Goal: Understand process/instructions: Learn about a topic

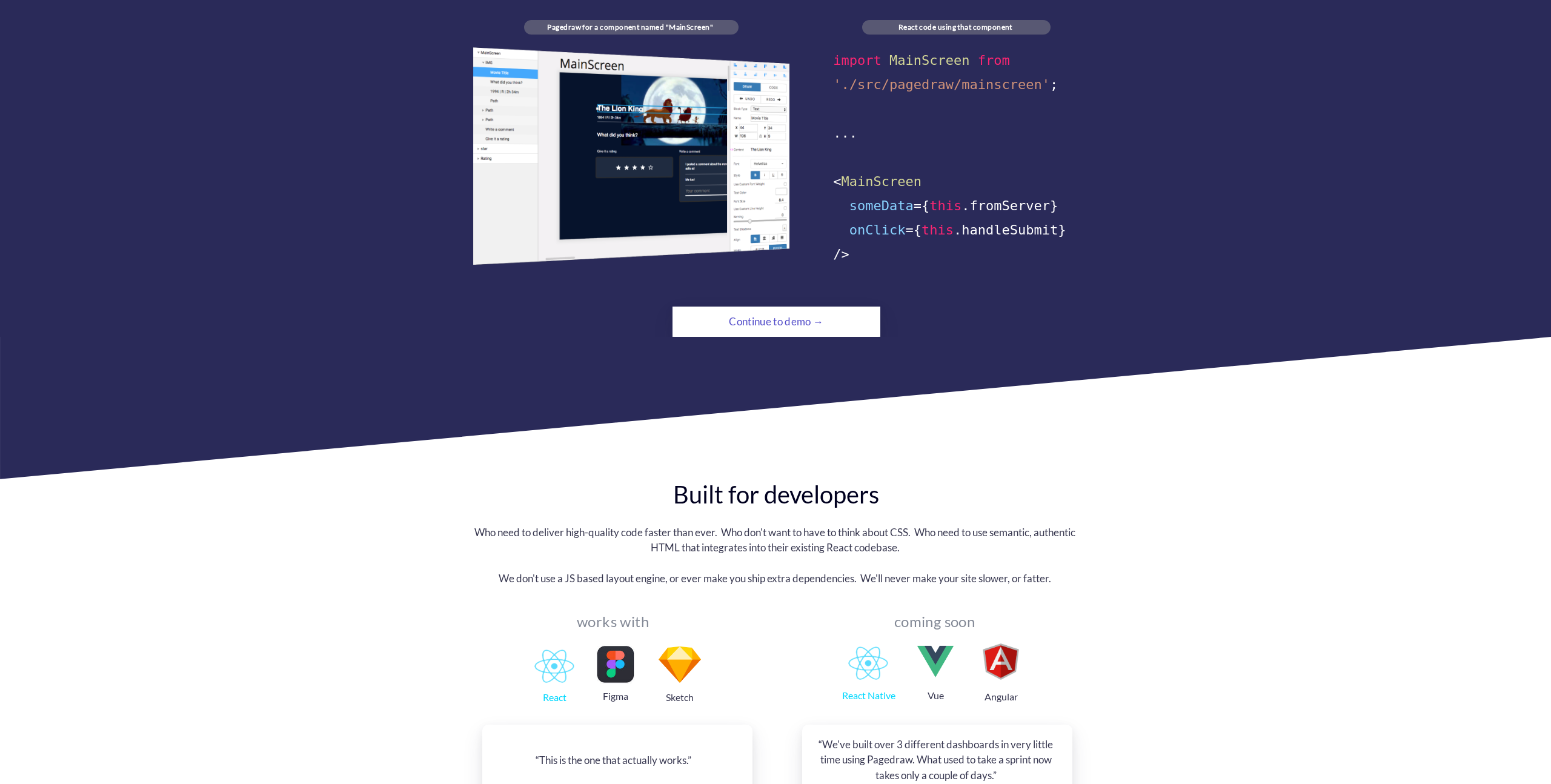
scroll to position [823, 0]
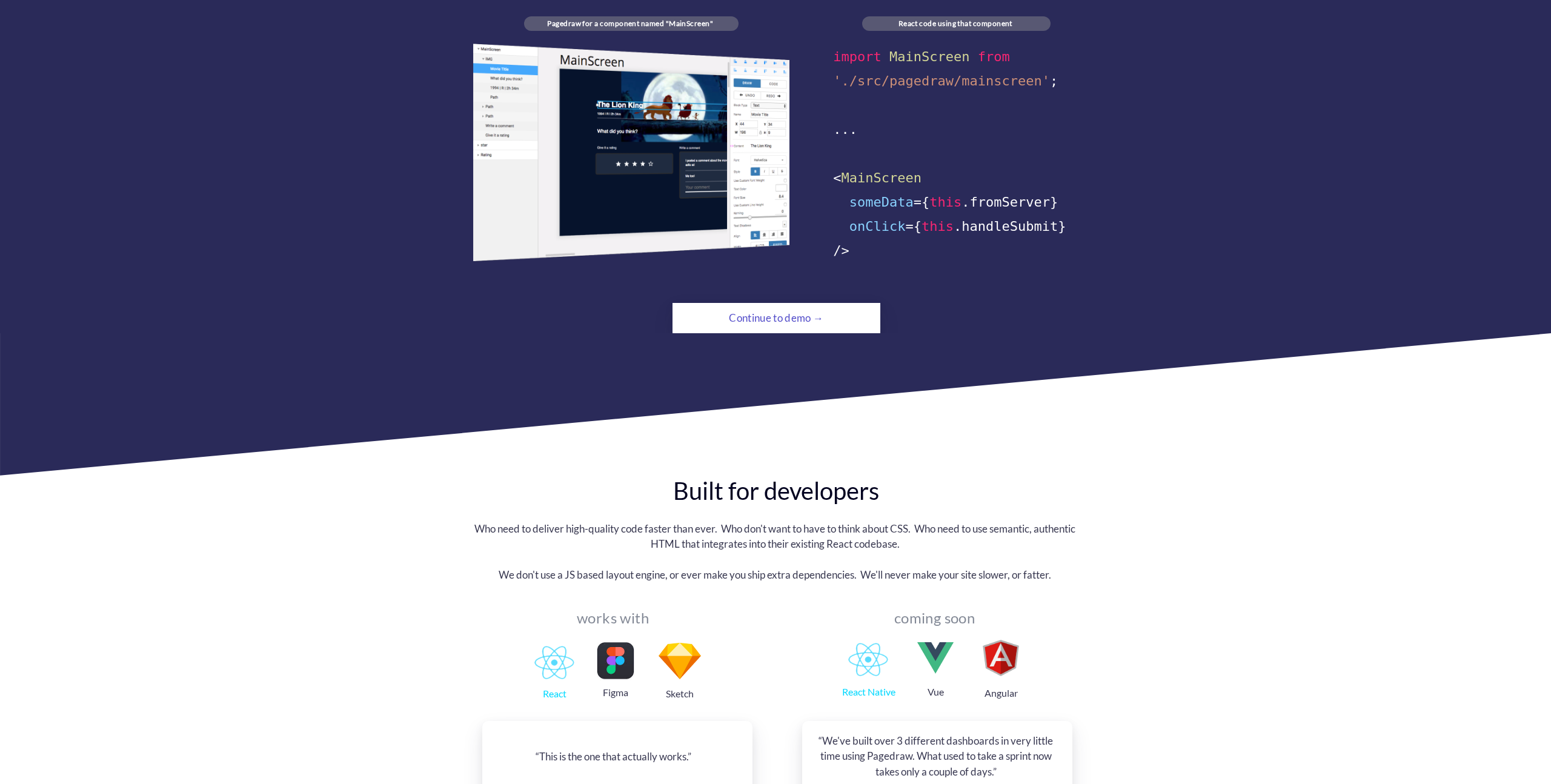
drag, startPoint x: 784, startPoint y: 293, endPoint x: 775, endPoint y: 299, distance: 10.8
click at [784, 306] on div "Continue to demo →" at bounding box center [776, 318] width 142 height 25
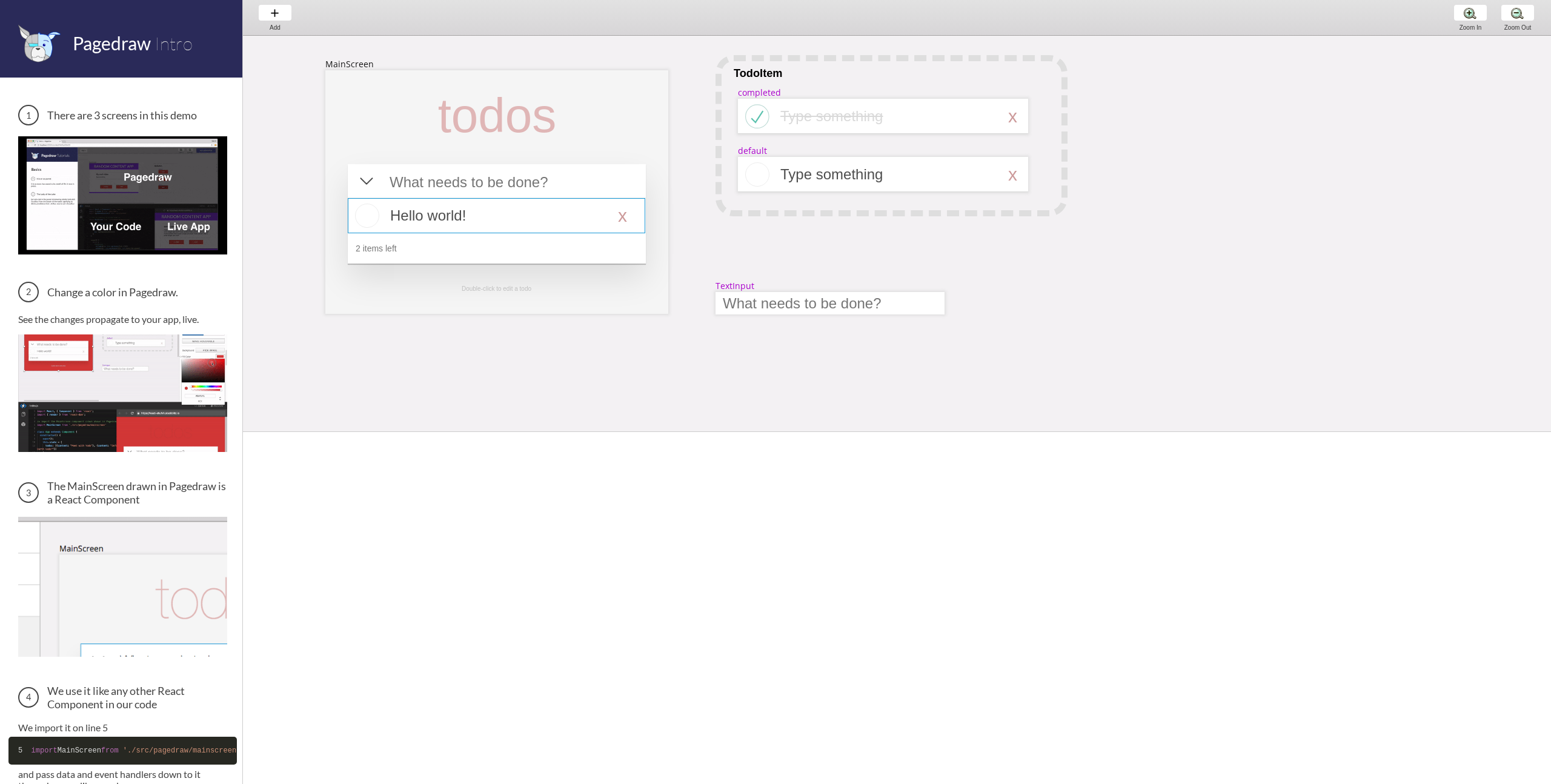
click at [462, 223] on div at bounding box center [496, 215] width 298 height 35
select select "16"
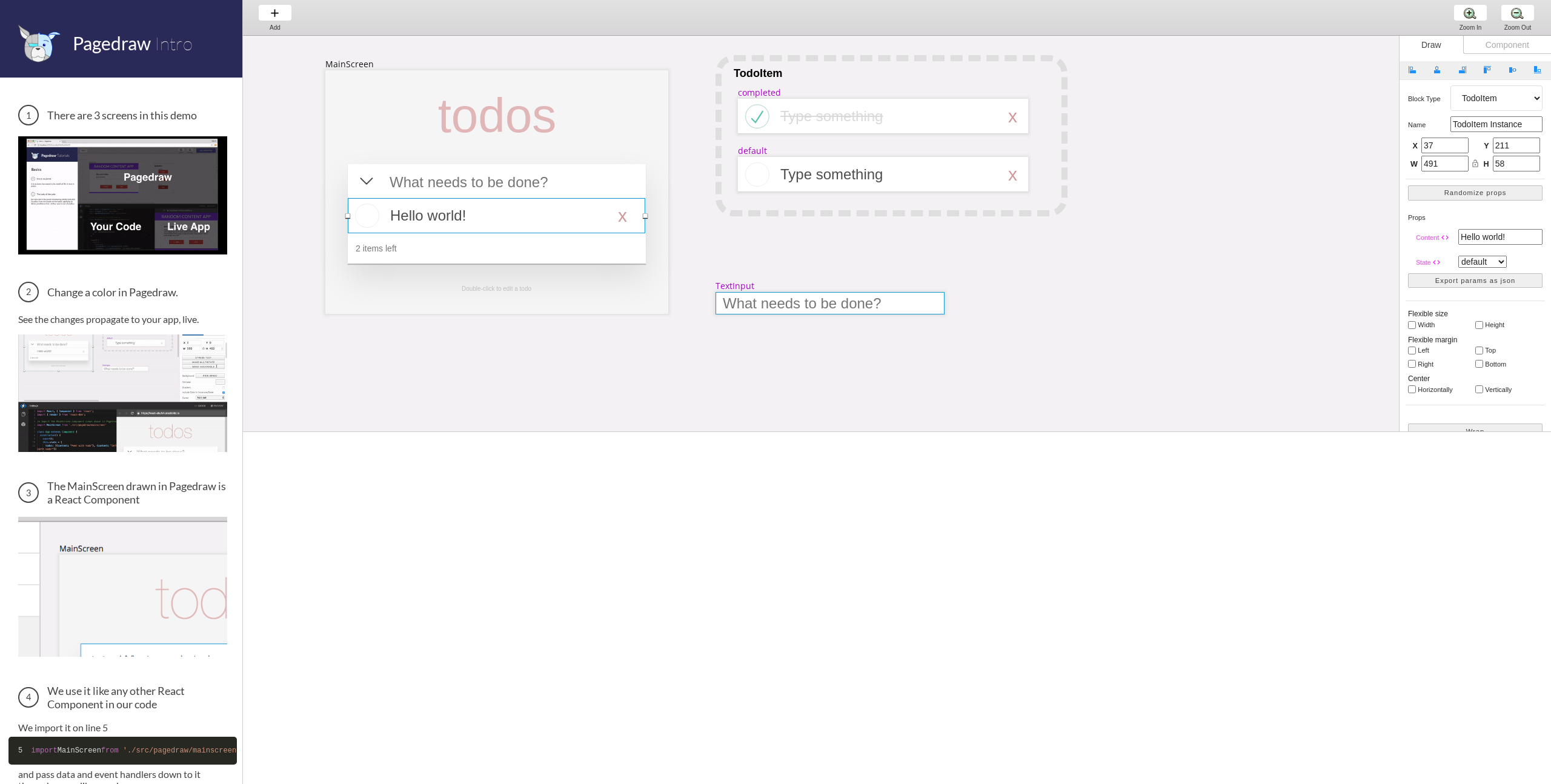
click at [845, 304] on div at bounding box center [829, 303] width 229 height 22
select select "9"
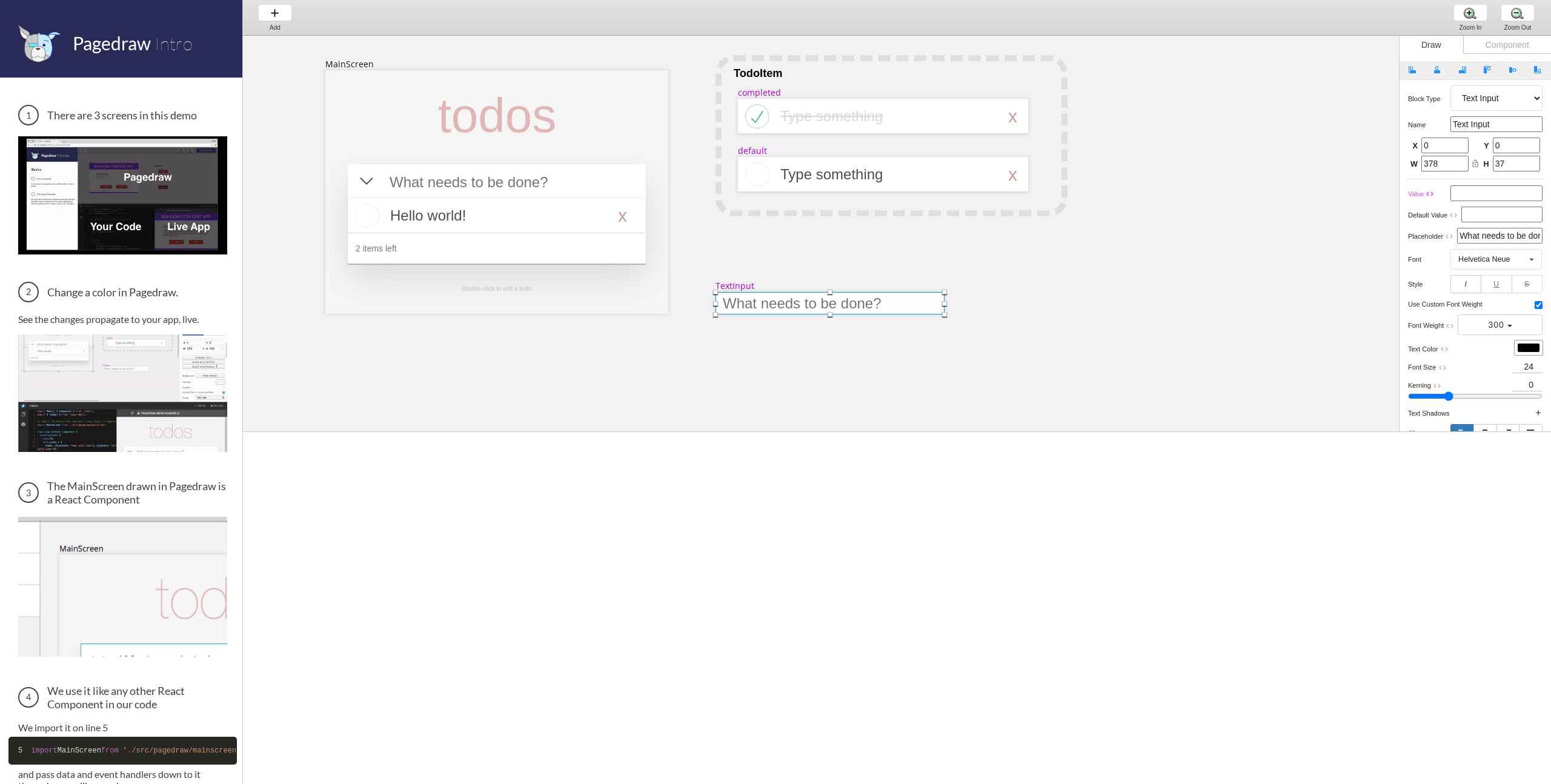
click at [573, 331] on div "MainScreen todos Hello world! x 2 items left TodoItem completed Type something …" at bounding box center [1430, 567] width 2375 height 1062
